Goal: Task Accomplishment & Management: Complete application form

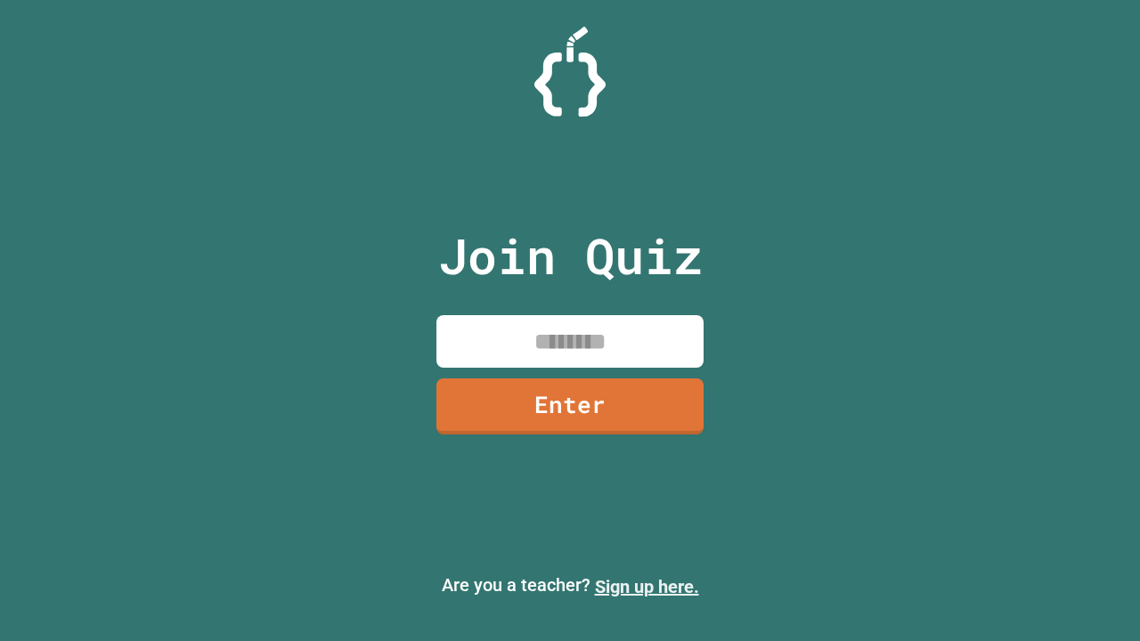
click at [647, 587] on link "Sign up here." at bounding box center [647, 586] width 104 height 21
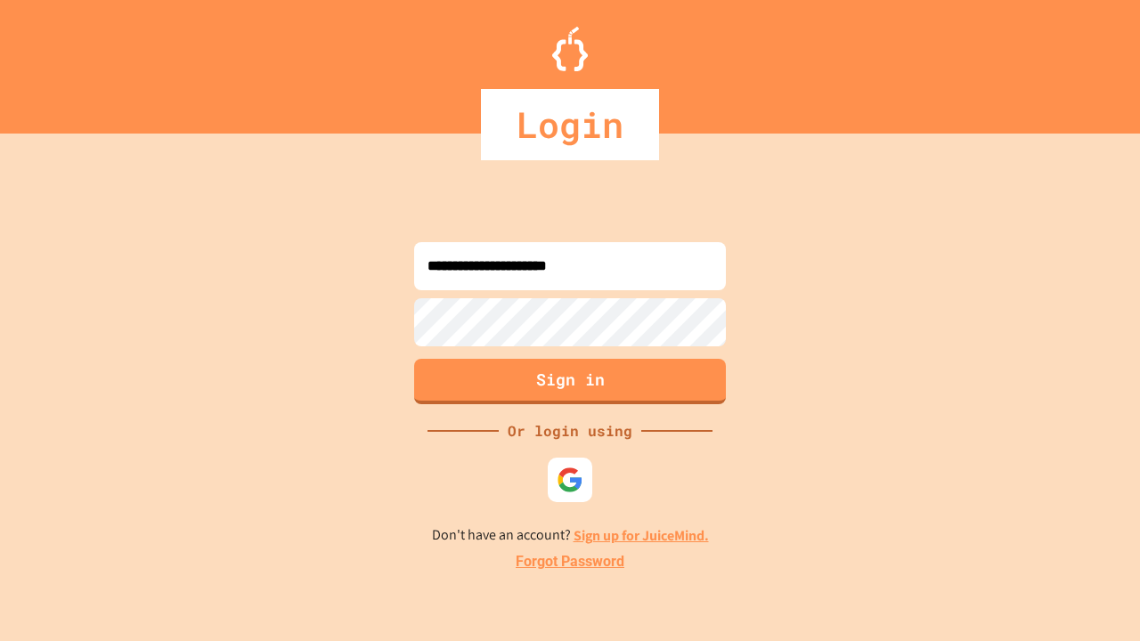
type input "**********"
